Goal: Check status: Check status

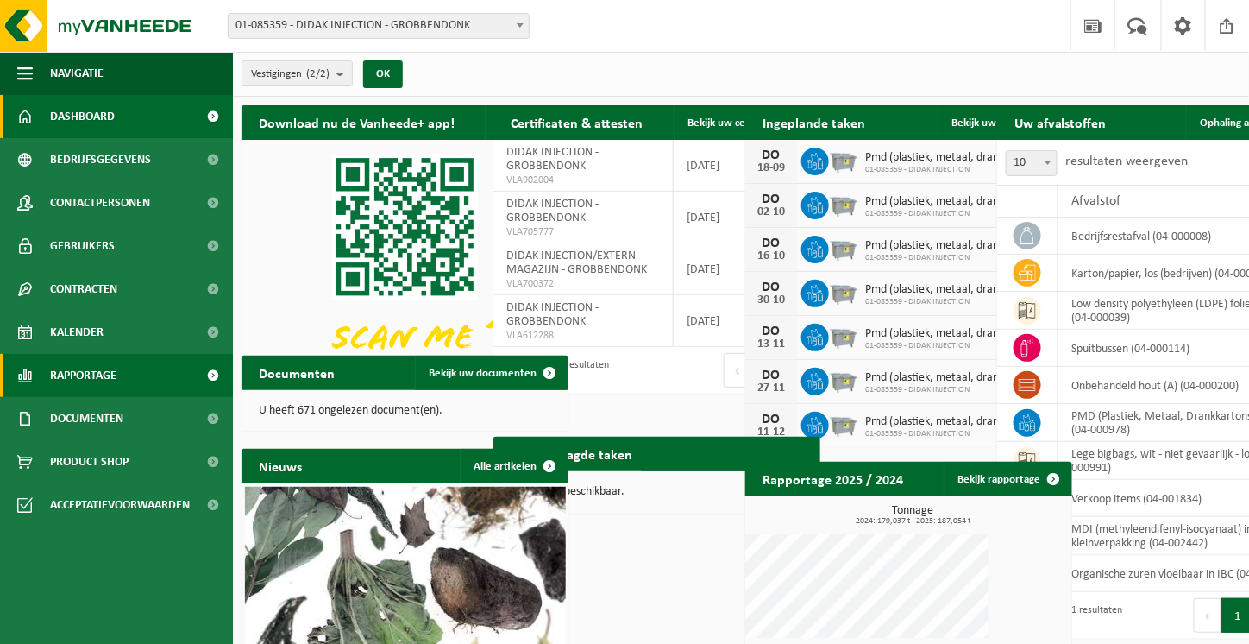
click at [94, 372] on span "Rapportage" at bounding box center [83, 375] width 66 height 43
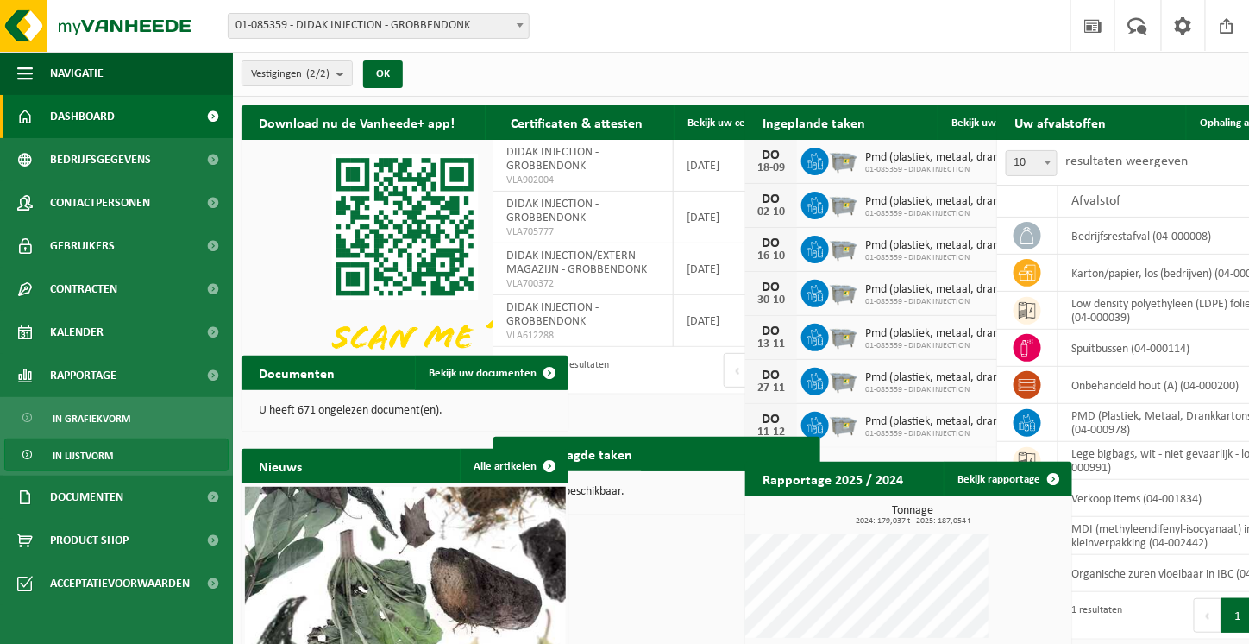
click at [88, 458] on span "In lijstvorm" at bounding box center [83, 455] width 60 height 33
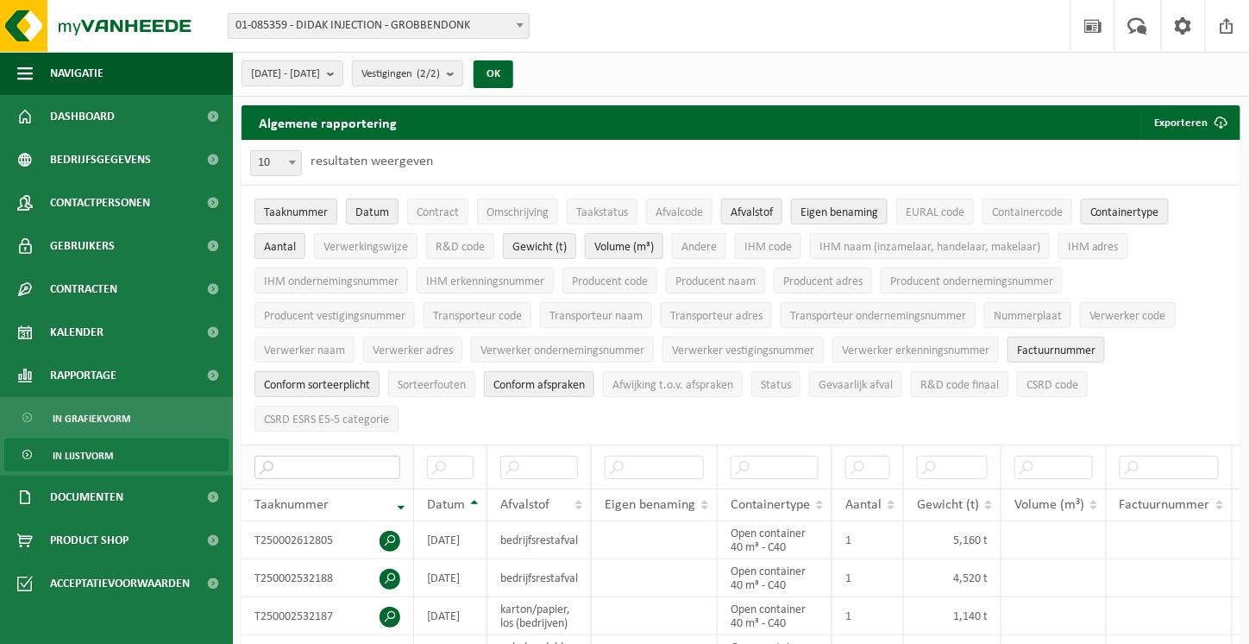
click at [316, 456] on input "text" at bounding box center [328, 467] width 146 height 23
paste input "T250002377761"
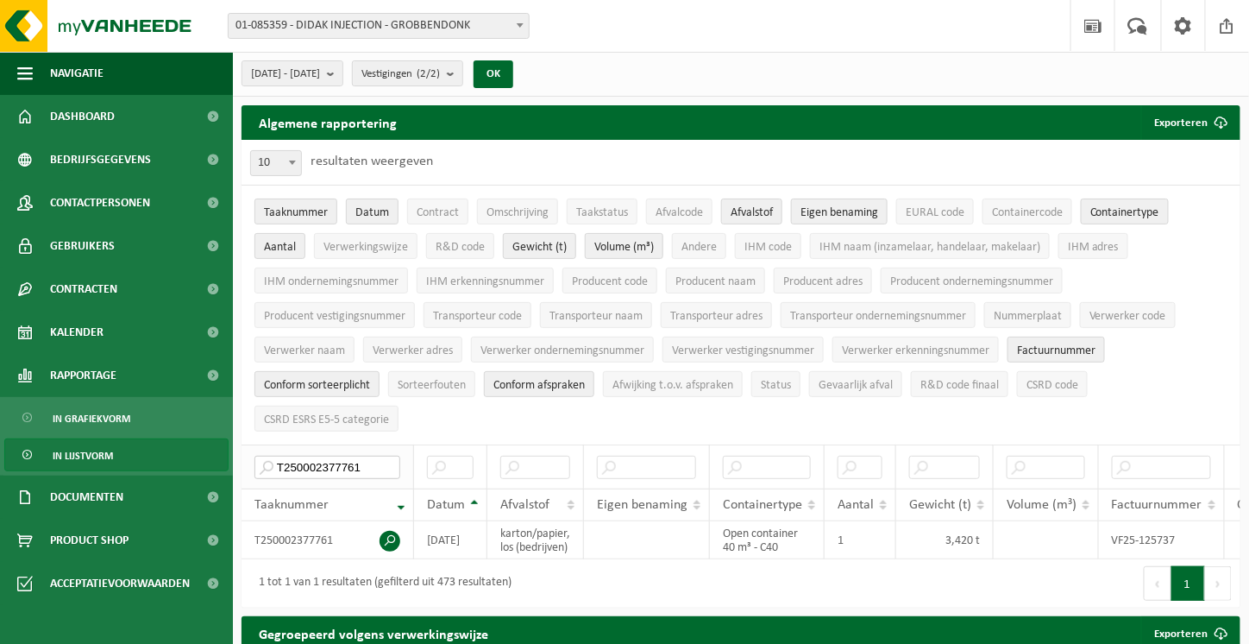
click at [356, 456] on input "T250002377761" at bounding box center [328, 467] width 146 height 23
drag, startPoint x: 357, startPoint y: 423, endPoint x: 256, endPoint y: 422, distance: 100.9
click at [256, 456] on input "T250002377761" at bounding box center [328, 467] width 146 height 23
click at [322, 456] on input "T250002377761" at bounding box center [328, 467] width 146 height 23
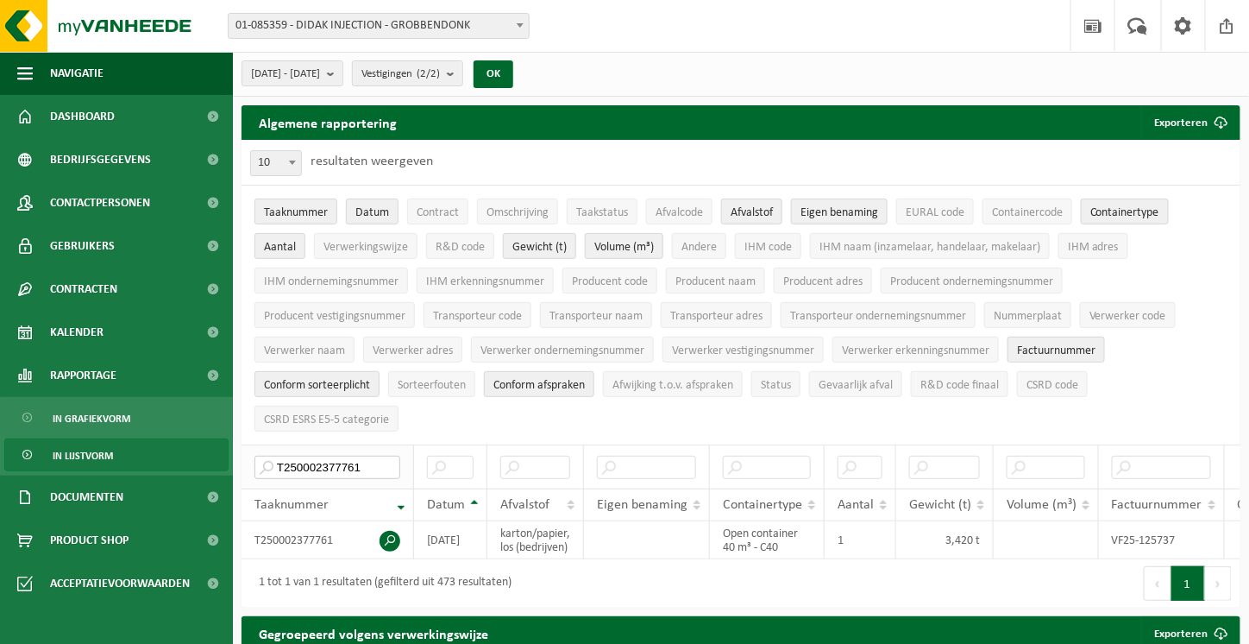
paste input "441746"
drag, startPoint x: 370, startPoint y: 426, endPoint x: 252, endPoint y: 427, distance: 118.2
click at [252, 444] on th "T250002441746" at bounding box center [328, 466] width 173 height 44
click at [373, 456] on input "T250002441746" at bounding box center [328, 467] width 146 height 23
drag, startPoint x: 377, startPoint y: 423, endPoint x: 186, endPoint y: 410, distance: 191.1
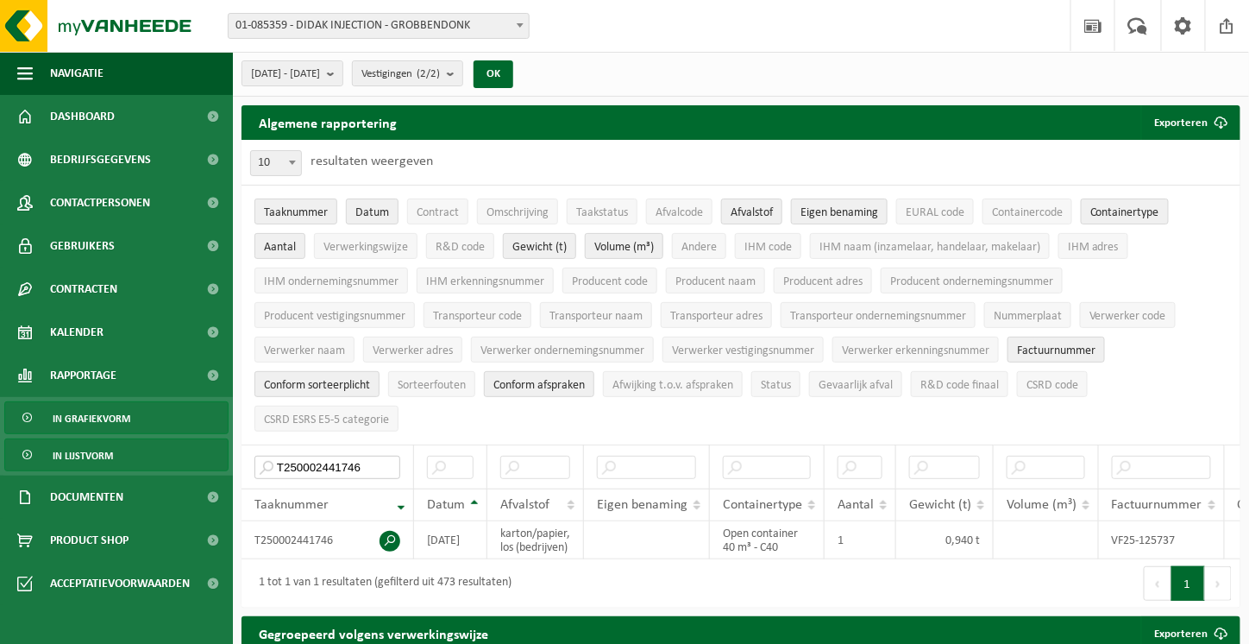
paste input "296855"
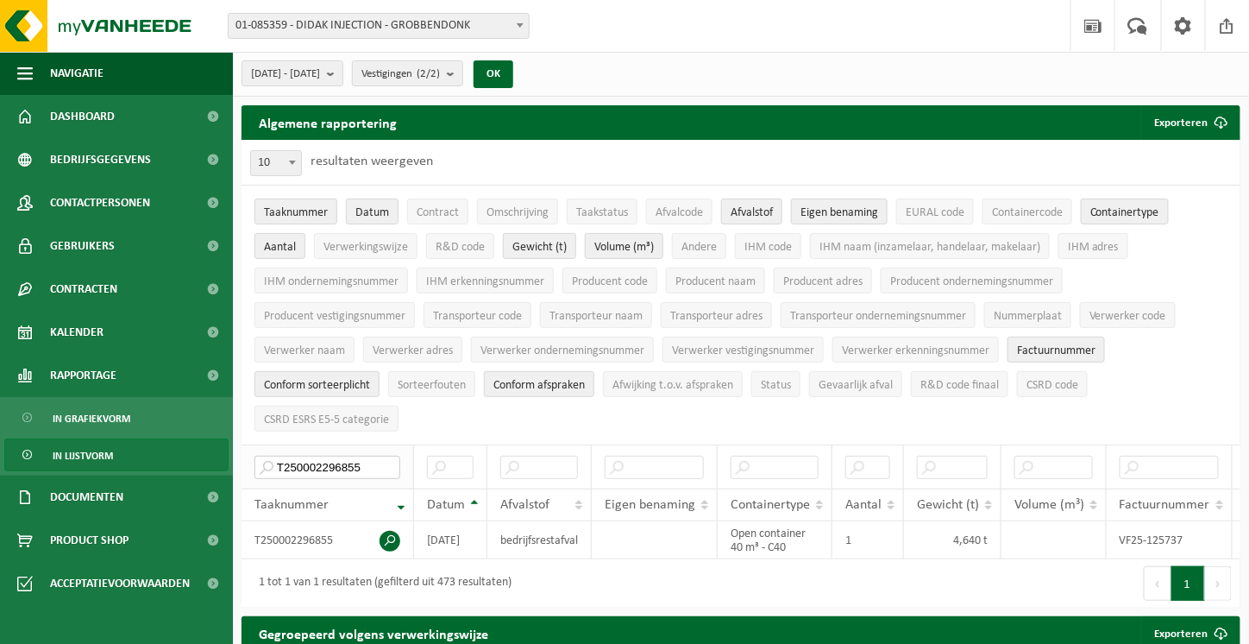
click at [364, 456] on input "T250002296855" at bounding box center [328, 467] width 146 height 23
drag, startPoint x: 386, startPoint y: 424, endPoint x: 212, endPoint y: 418, distance: 173.5
drag, startPoint x: 365, startPoint y: 431, endPoint x: 380, endPoint y: 421, distance: 17.5
click at [365, 456] on input "T250002296855" at bounding box center [328, 467] width 146 height 23
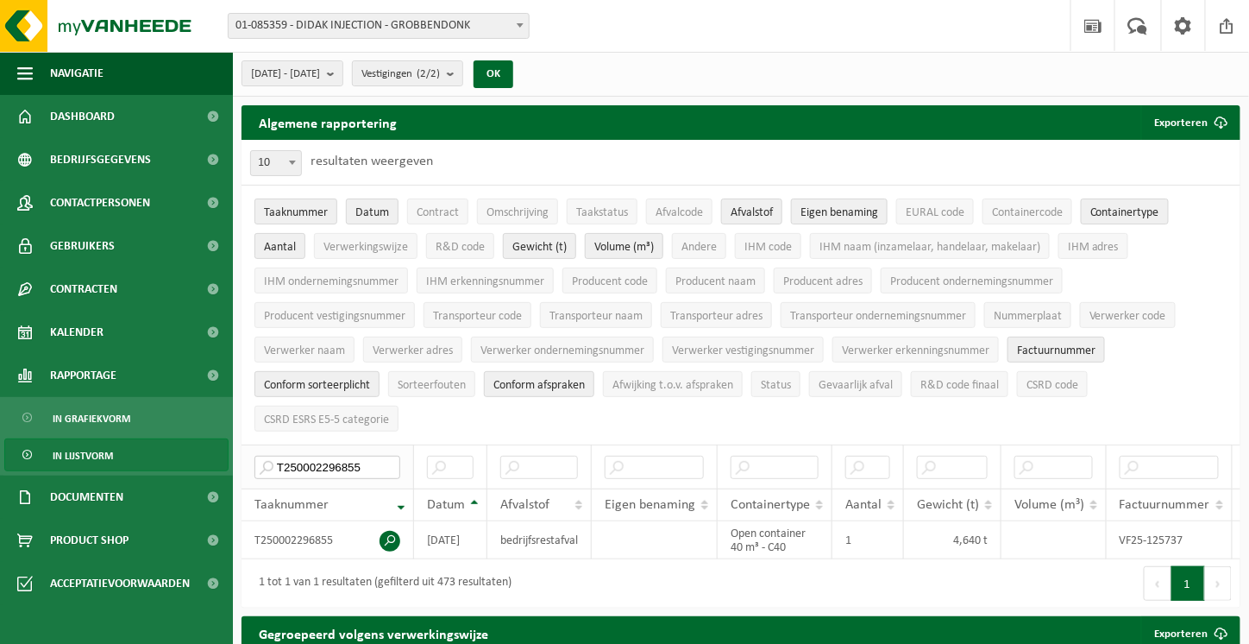
drag, startPoint x: 380, startPoint y: 420, endPoint x: 262, endPoint y: 420, distance: 117.3
click at [262, 456] on input "T250002296855" at bounding box center [328, 467] width 146 height 23
drag, startPoint x: 364, startPoint y: 427, endPoint x: 380, endPoint y: 422, distance: 17.2
click at [363, 456] on input "T250002296855" at bounding box center [328, 467] width 146 height 23
click at [320, 456] on input "T250002296855" at bounding box center [328, 467] width 146 height 23
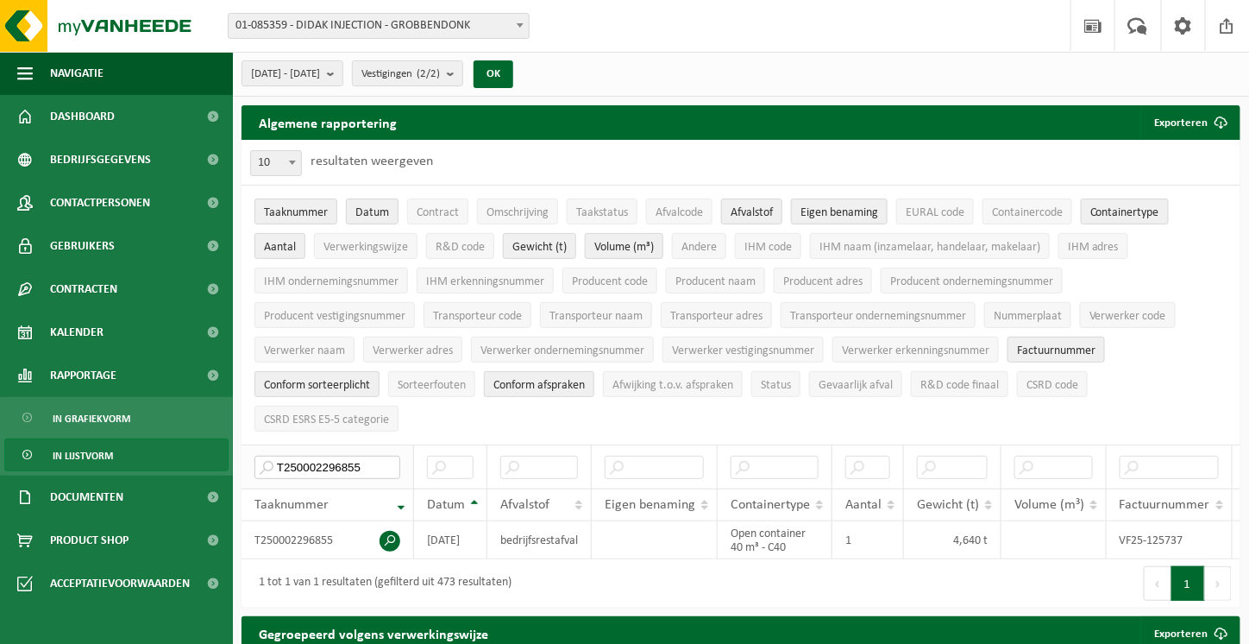
drag, startPoint x: 359, startPoint y: 420, endPoint x: 247, endPoint y: 418, distance: 112.2
click at [247, 444] on th "T250002296855" at bounding box center [328, 466] width 173 height 44
paste input "430282"
drag, startPoint x: 325, startPoint y: 421, endPoint x: 356, endPoint y: 422, distance: 31.1
click at [325, 456] on input "T250002430282" at bounding box center [328, 467] width 146 height 23
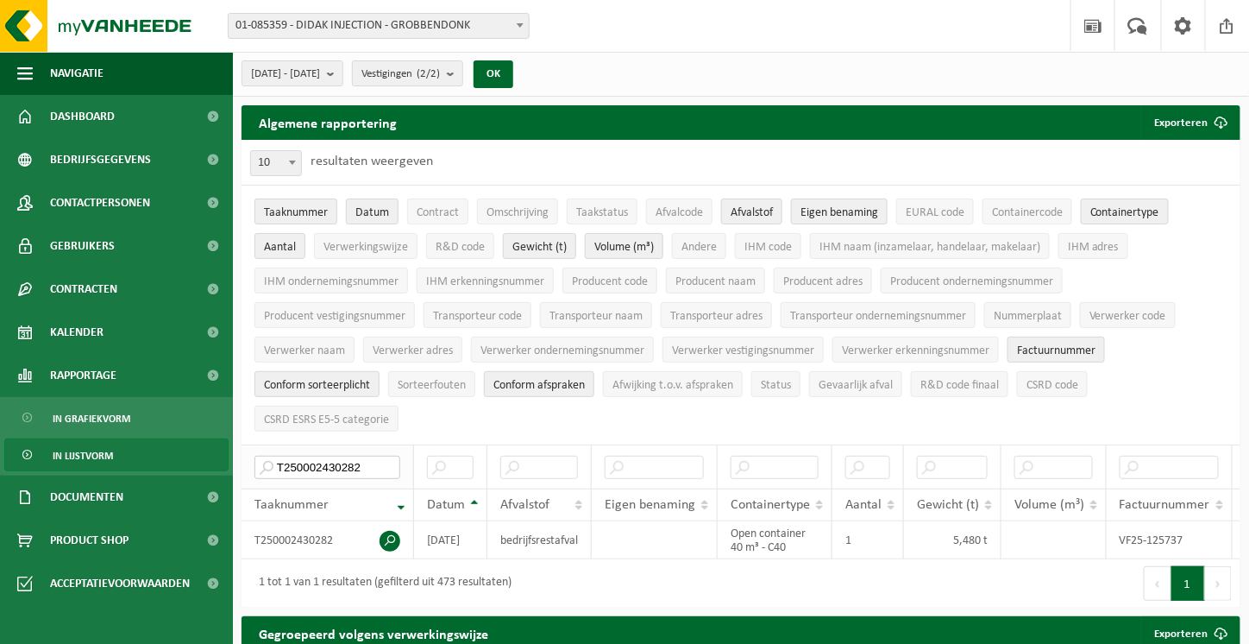
drag, startPoint x: 377, startPoint y: 422, endPoint x: 267, endPoint y: 420, distance: 109.6
click at [267, 456] on input "T250002430282" at bounding box center [328, 467] width 146 height 23
drag, startPoint x: 363, startPoint y: 418, endPoint x: 374, endPoint y: 426, distance: 13.5
click at [363, 456] on input "T250002430282" at bounding box center [328, 467] width 146 height 23
click at [374, 456] on input "T250002430282" at bounding box center [328, 467] width 146 height 23
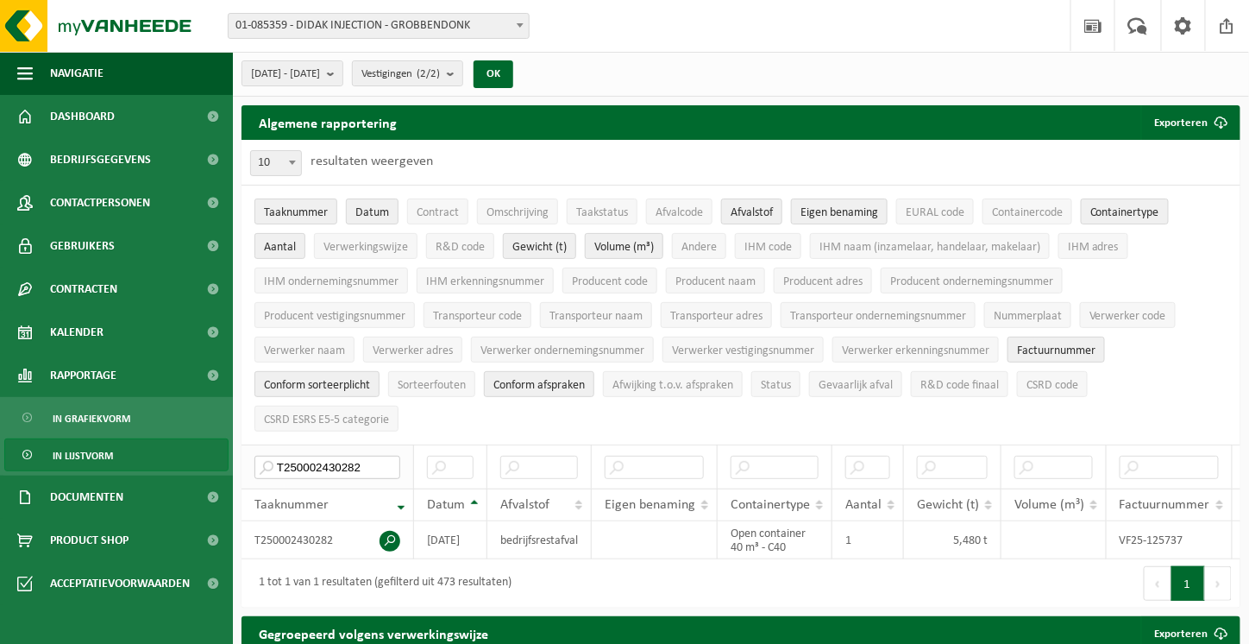
click at [330, 456] on input "T250002430282" at bounding box center [328, 467] width 146 height 23
drag, startPoint x: 374, startPoint y: 422, endPoint x: 245, endPoint y: 422, distance: 128.5
click at [245, 444] on th "T250002430282" at bounding box center [328, 466] width 173 height 44
paste input "41747"
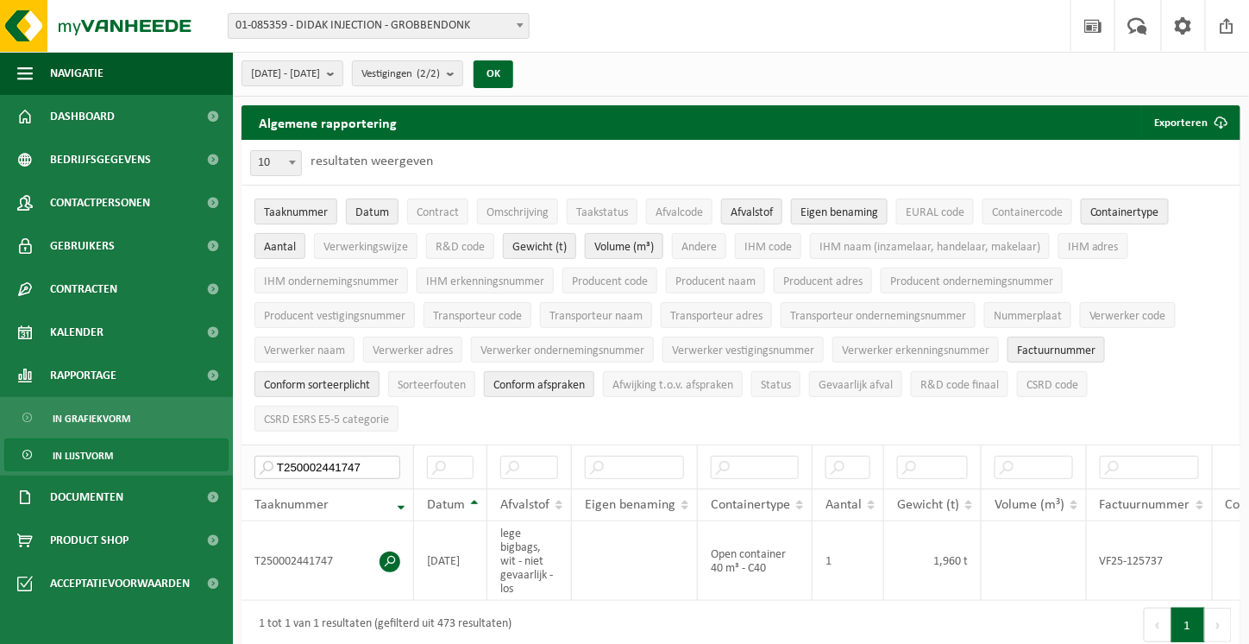
drag, startPoint x: 357, startPoint y: 418, endPoint x: 367, endPoint y: 422, distance: 10.1
click at [357, 456] on input "T250002441747" at bounding box center [328, 467] width 146 height 23
drag, startPoint x: 368, startPoint y: 422, endPoint x: 270, endPoint y: 418, distance: 97.6
click at [270, 456] on input "T250002441747" at bounding box center [328, 467] width 146 height 23
drag, startPoint x: 347, startPoint y: 425, endPoint x: 368, endPoint y: 424, distance: 20.7
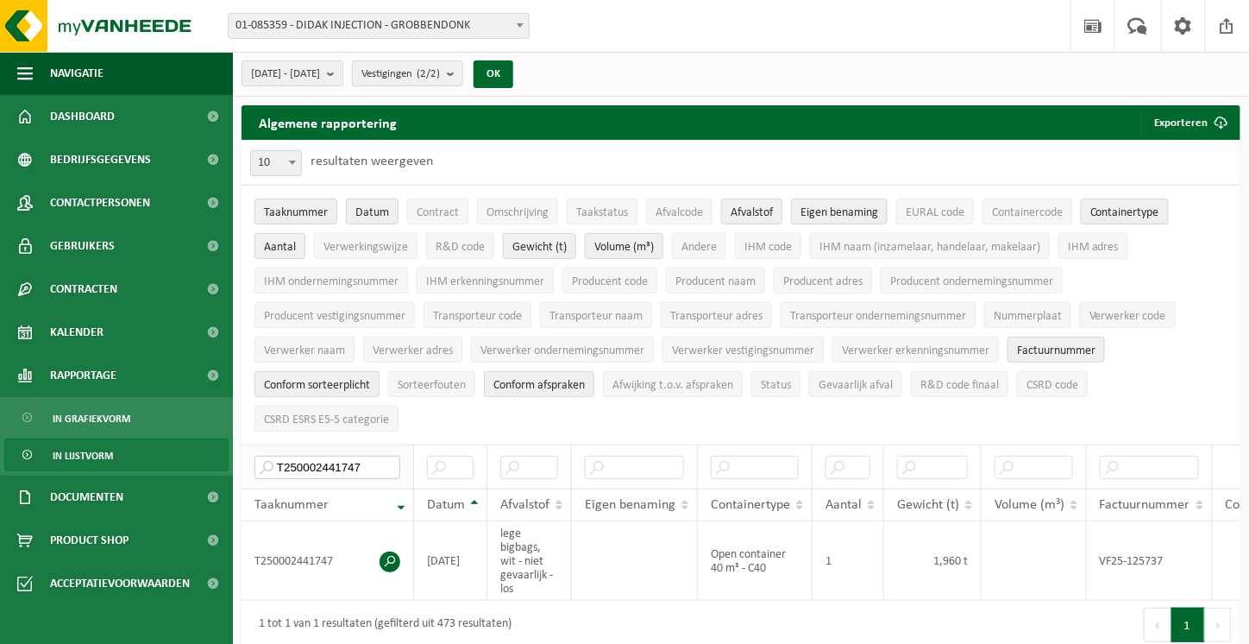
click at [347, 456] on input "T250002441747" at bounding box center [328, 467] width 146 height 23
drag, startPoint x: 368, startPoint y: 424, endPoint x: 219, endPoint y: 420, distance: 148.5
paste input "521986"
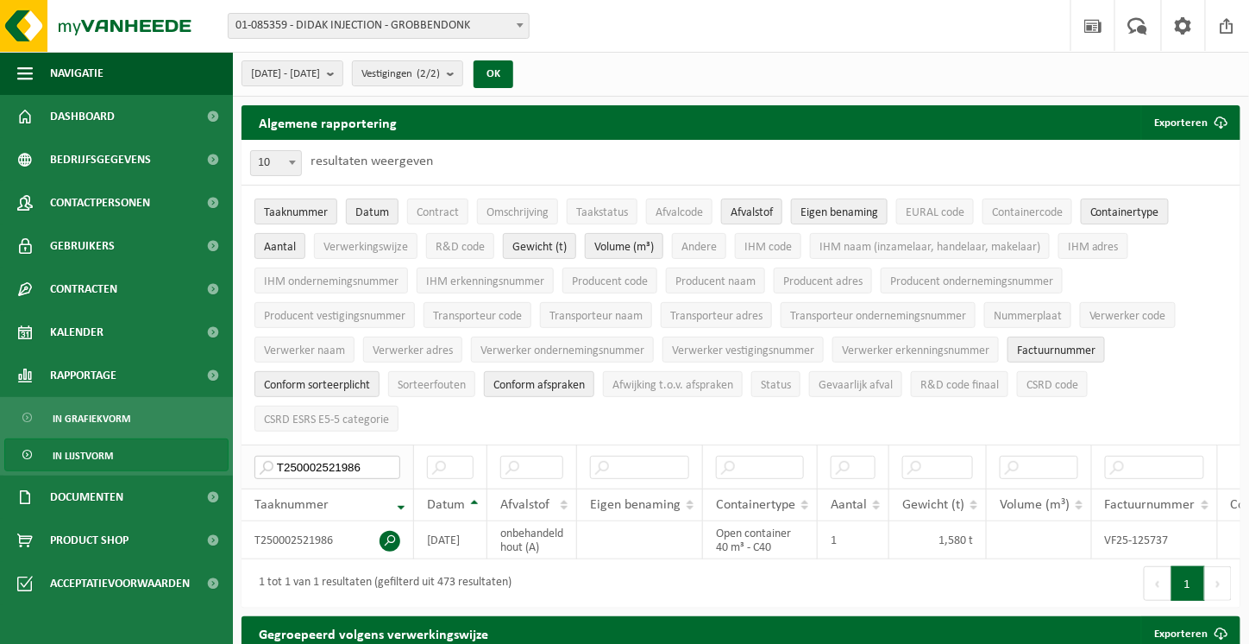
click at [377, 456] on input "T250002521986" at bounding box center [328, 467] width 146 height 23
drag, startPoint x: 379, startPoint y: 422, endPoint x: 273, endPoint y: 419, distance: 106.1
click at [273, 456] on input "T250002521986" at bounding box center [328, 467] width 146 height 23
drag, startPoint x: 376, startPoint y: 434, endPoint x: 368, endPoint y: 419, distance: 17.0
click at [376, 444] on th "T250002521986" at bounding box center [328, 466] width 173 height 44
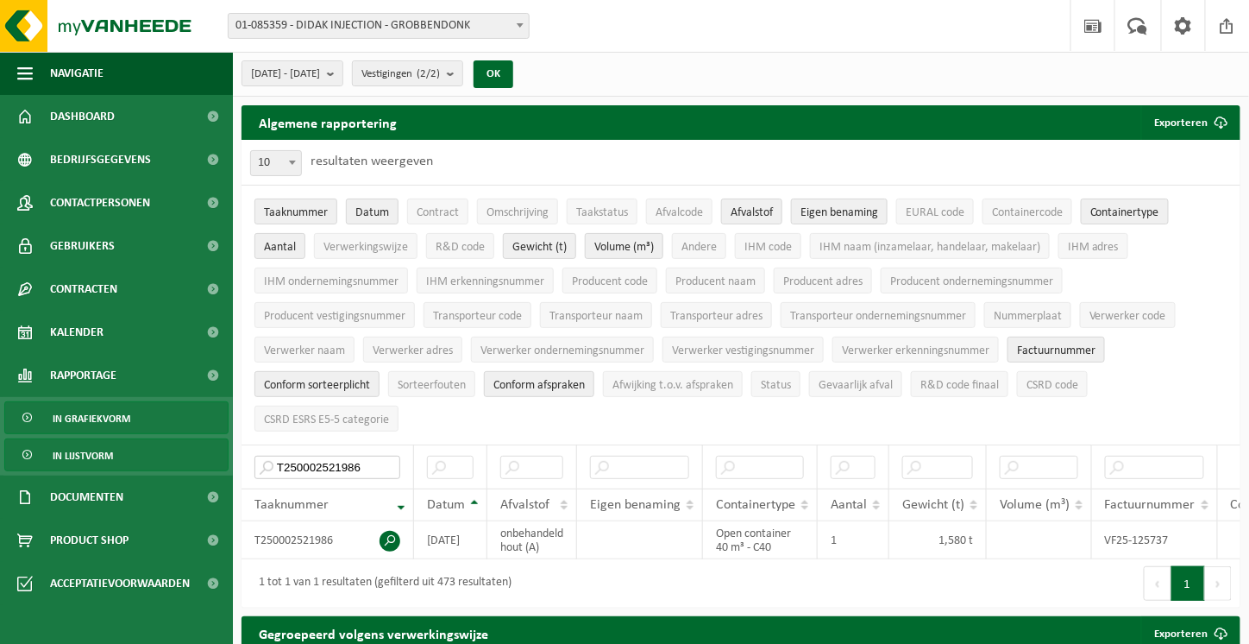
paste input "377763"
drag, startPoint x: 380, startPoint y: 423, endPoint x: 219, endPoint y: 418, distance: 160.6
click at [339, 456] on input "T250002377763" at bounding box center [328, 467] width 146 height 23
drag, startPoint x: 377, startPoint y: 424, endPoint x: 208, endPoint y: 417, distance: 169.2
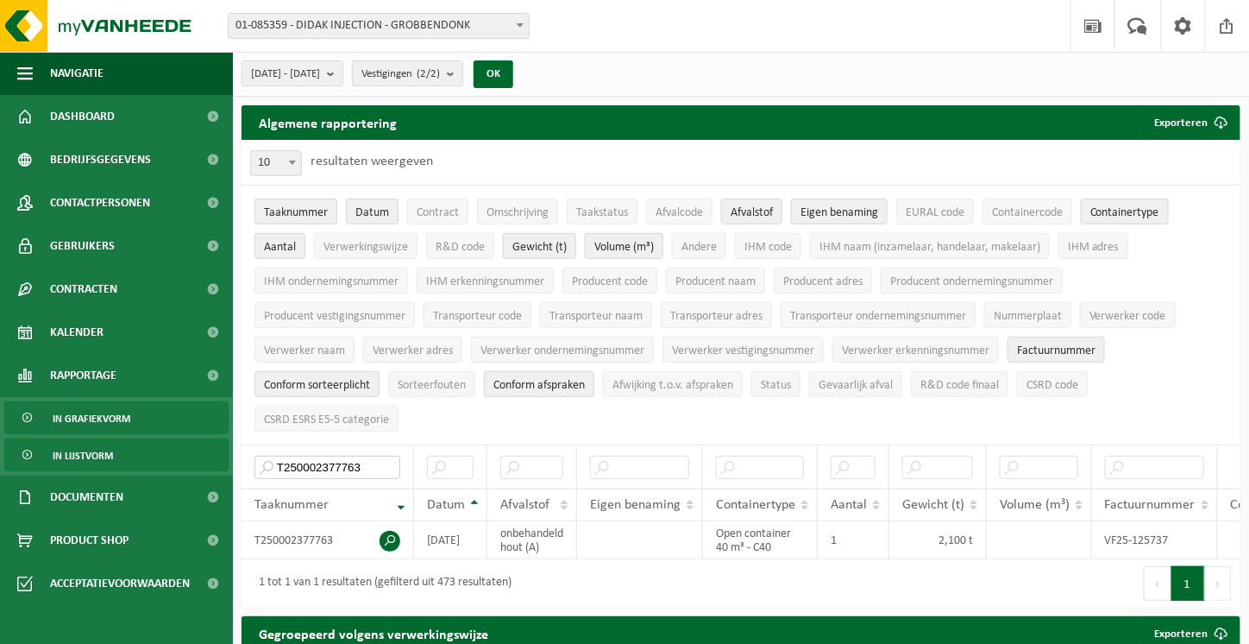
paste input "500514"
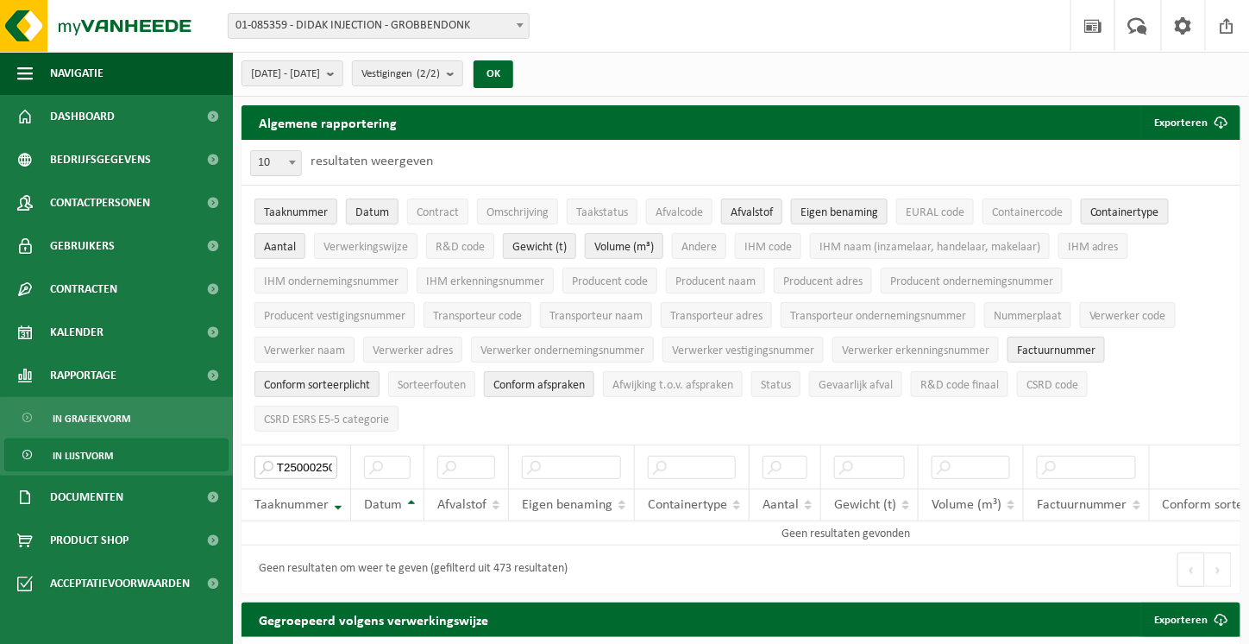
type input "T250002500514"
click at [0, 0] on span "Afmelden" at bounding box center [0, 0] width 0 height 0
